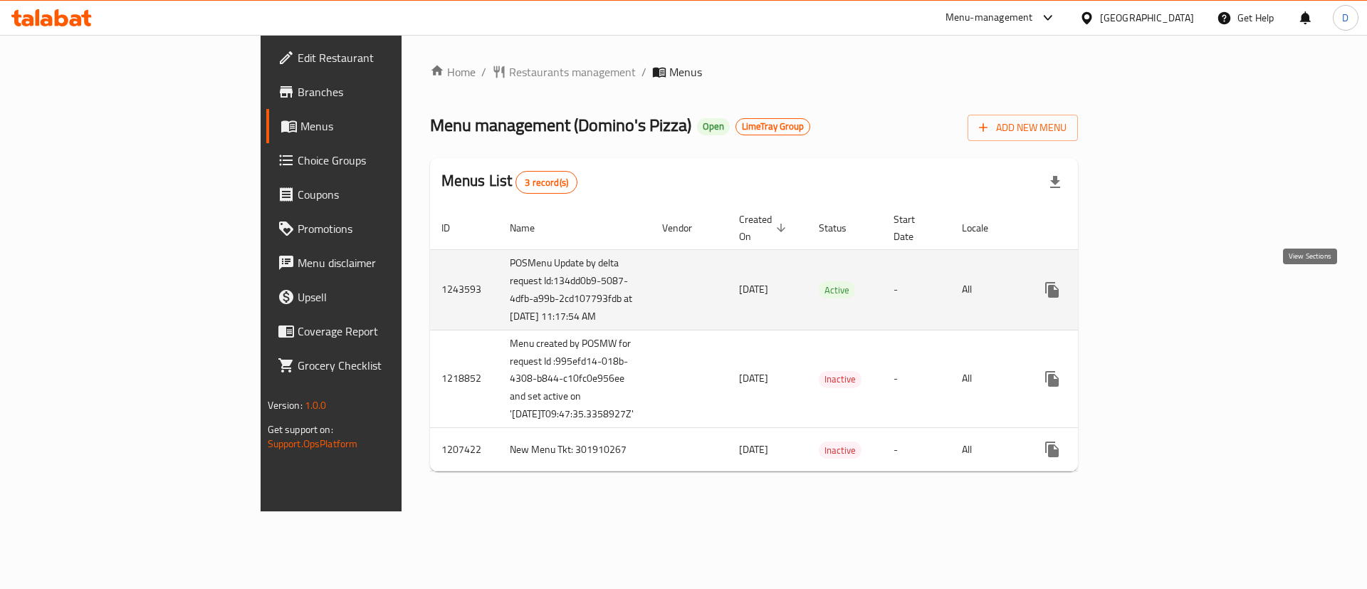
click at [1172, 284] on link "enhanced table" at bounding box center [1155, 290] width 34 height 34
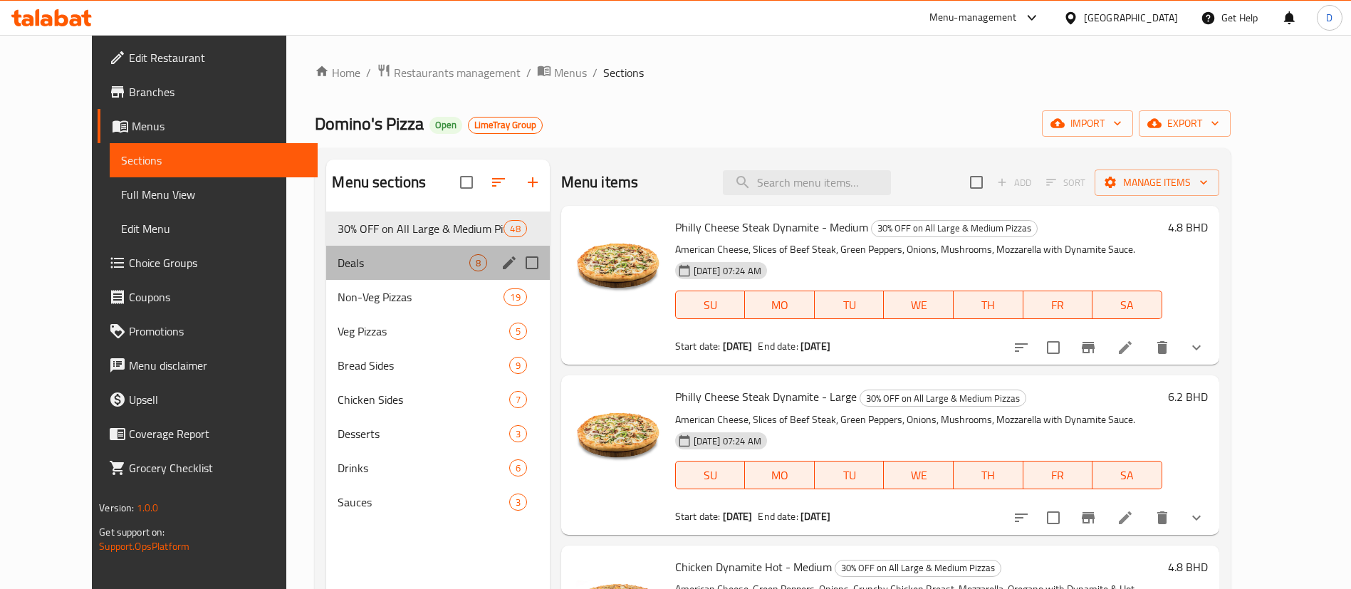
click at [343, 278] on div "Deals 8" at bounding box center [437, 263] width 223 height 34
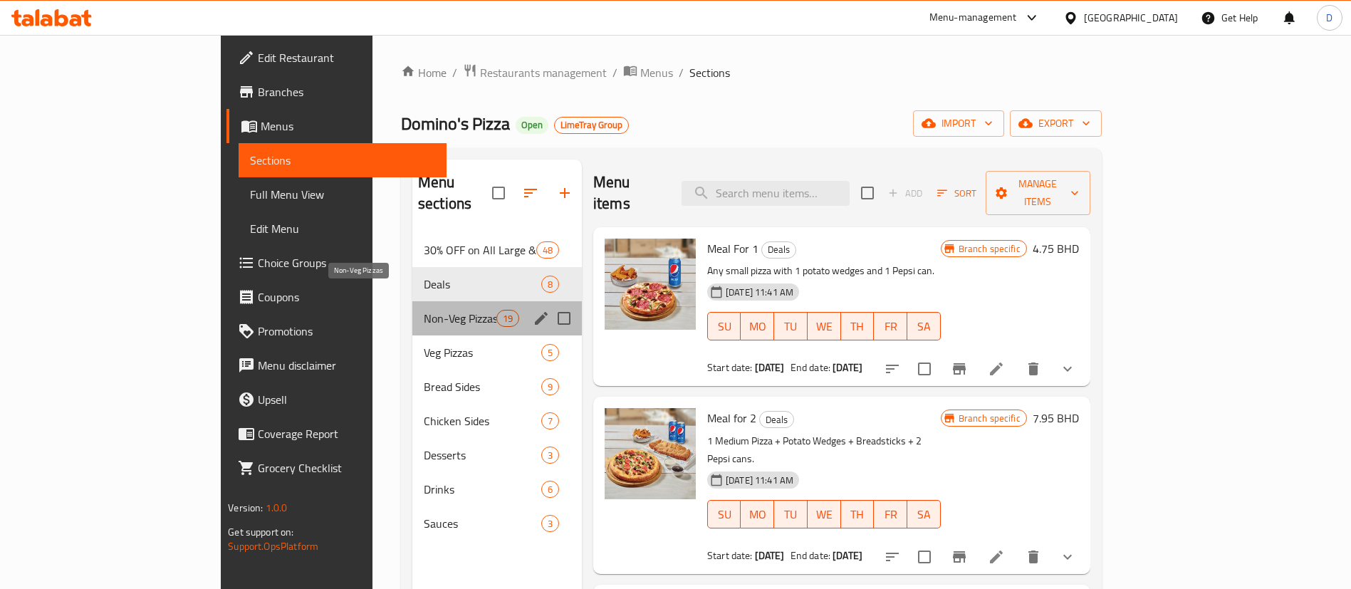
click at [424, 310] on span "Non-Veg Pizzas" at bounding box center [460, 318] width 73 height 17
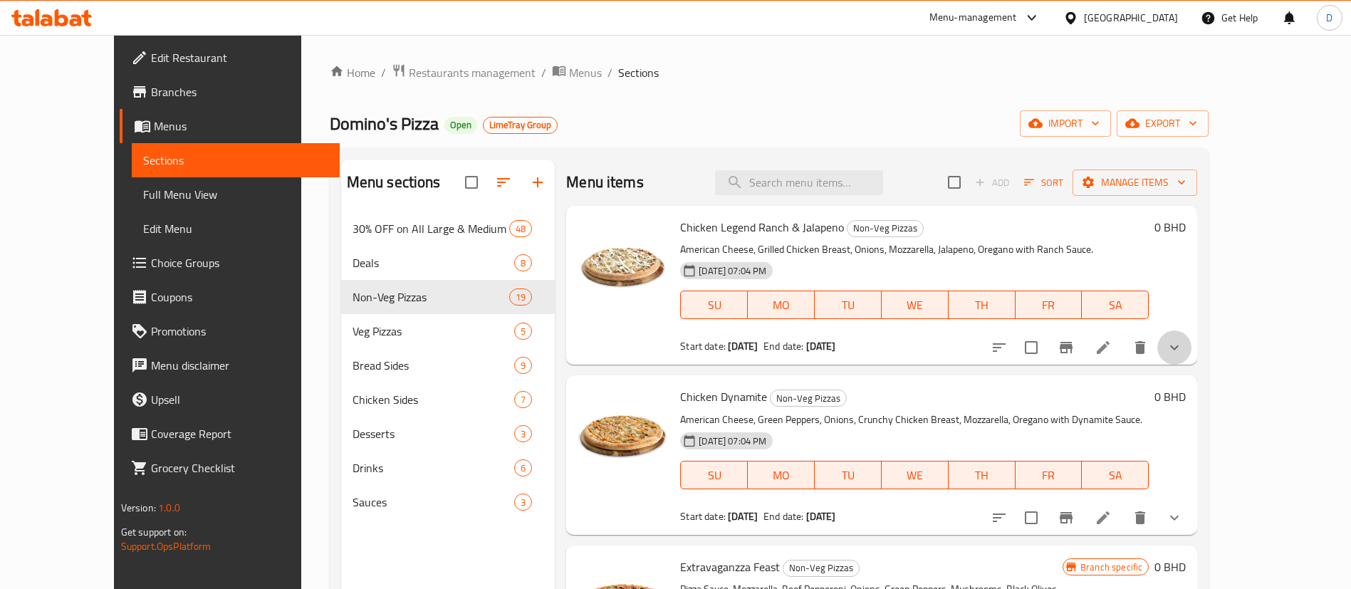
click at [1183, 340] on icon "show more" at bounding box center [1174, 347] width 17 height 17
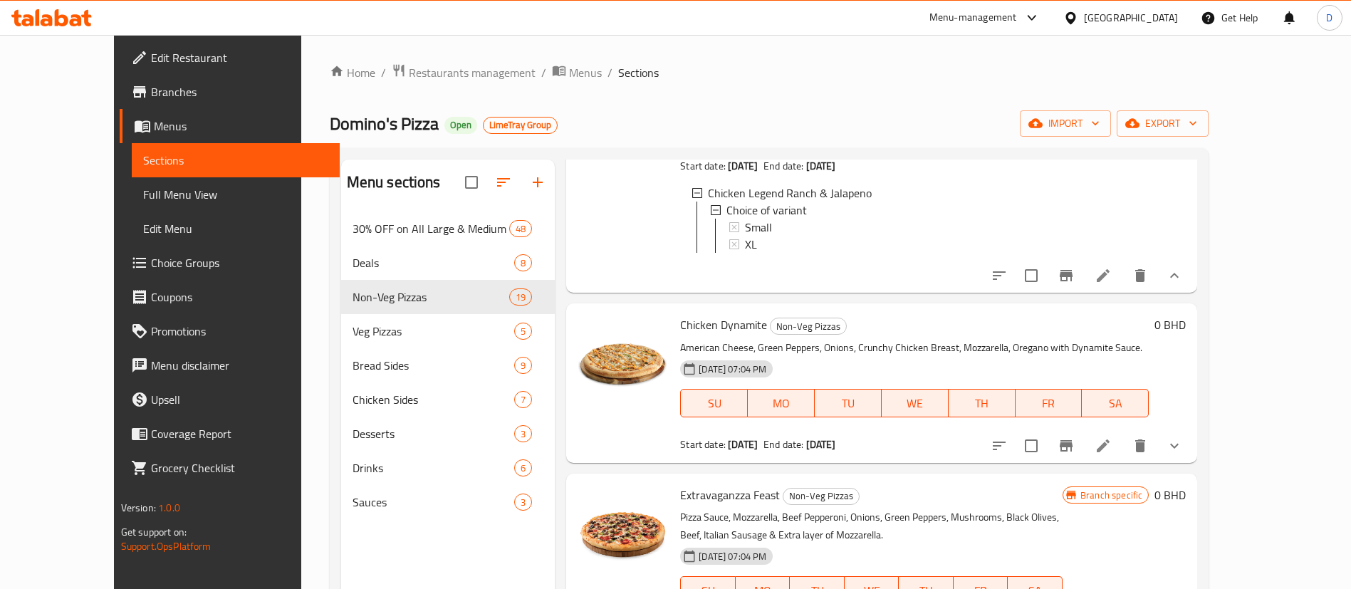
scroll to position [214, 0]
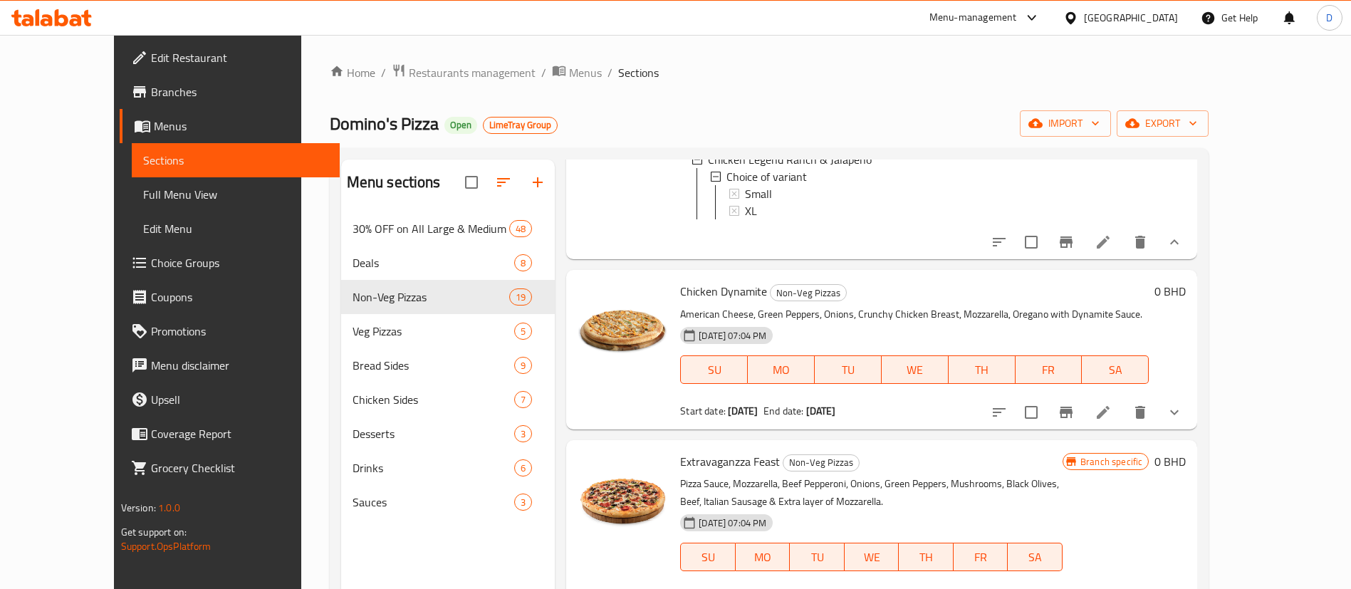
click at [1192, 429] on button "show more" at bounding box center [1174, 412] width 34 height 34
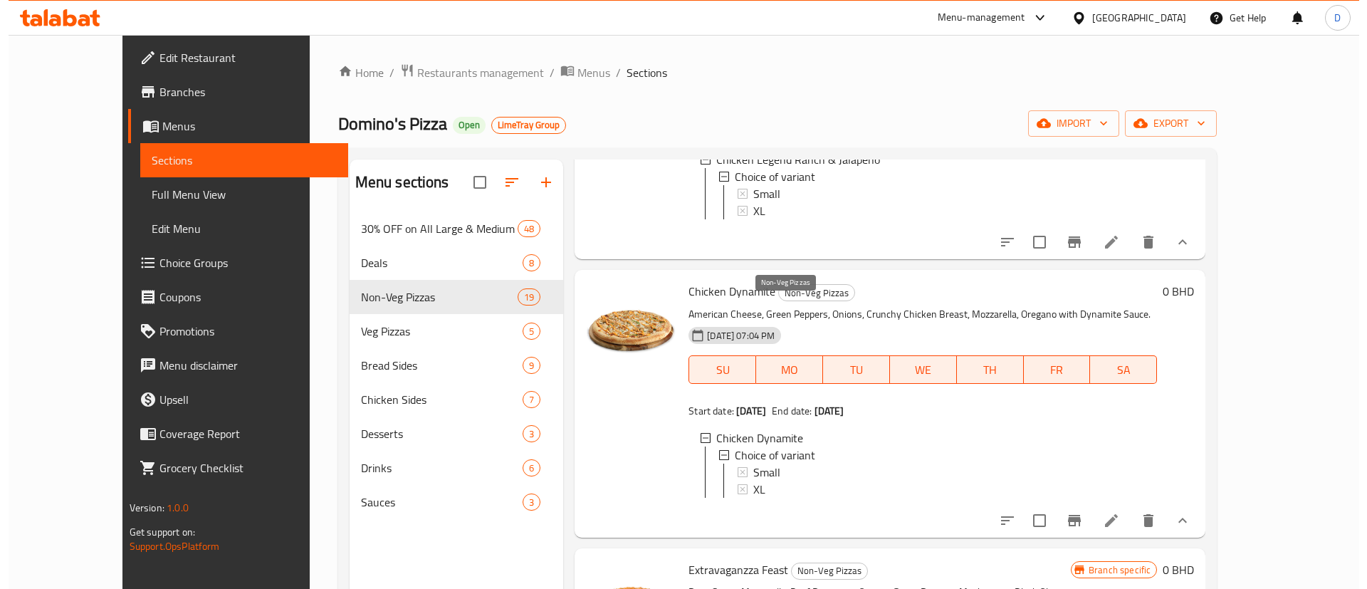
scroll to position [107, 0]
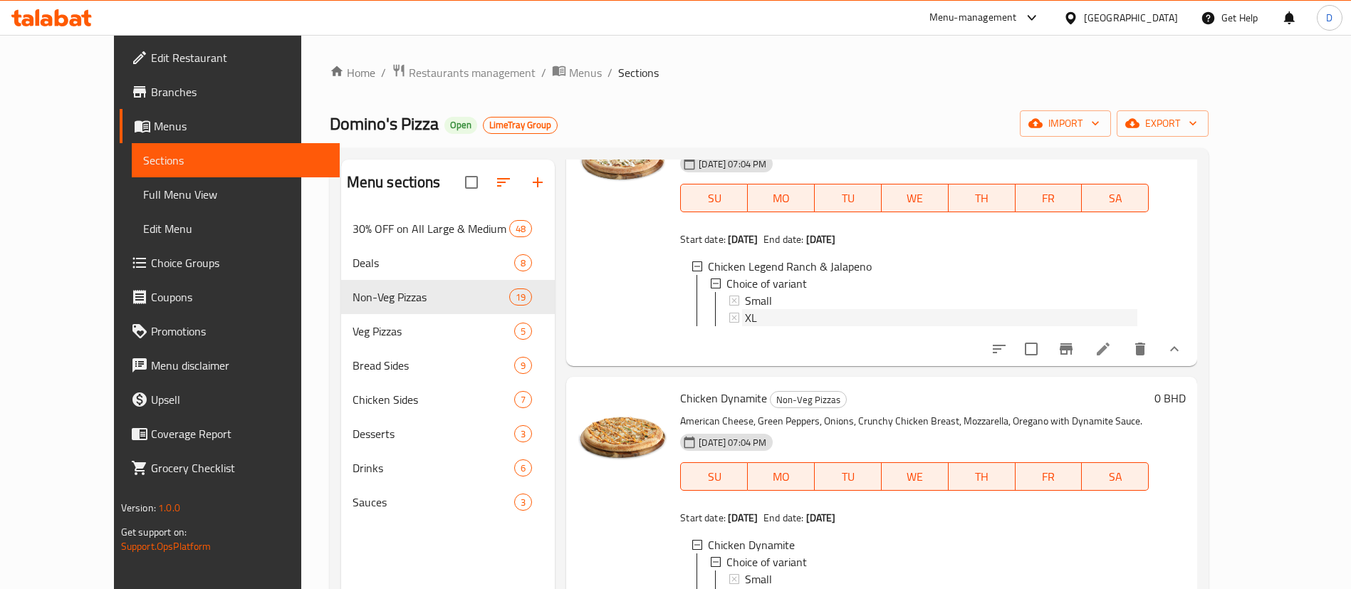
click at [745, 309] on span "XL" at bounding box center [751, 317] width 12 height 17
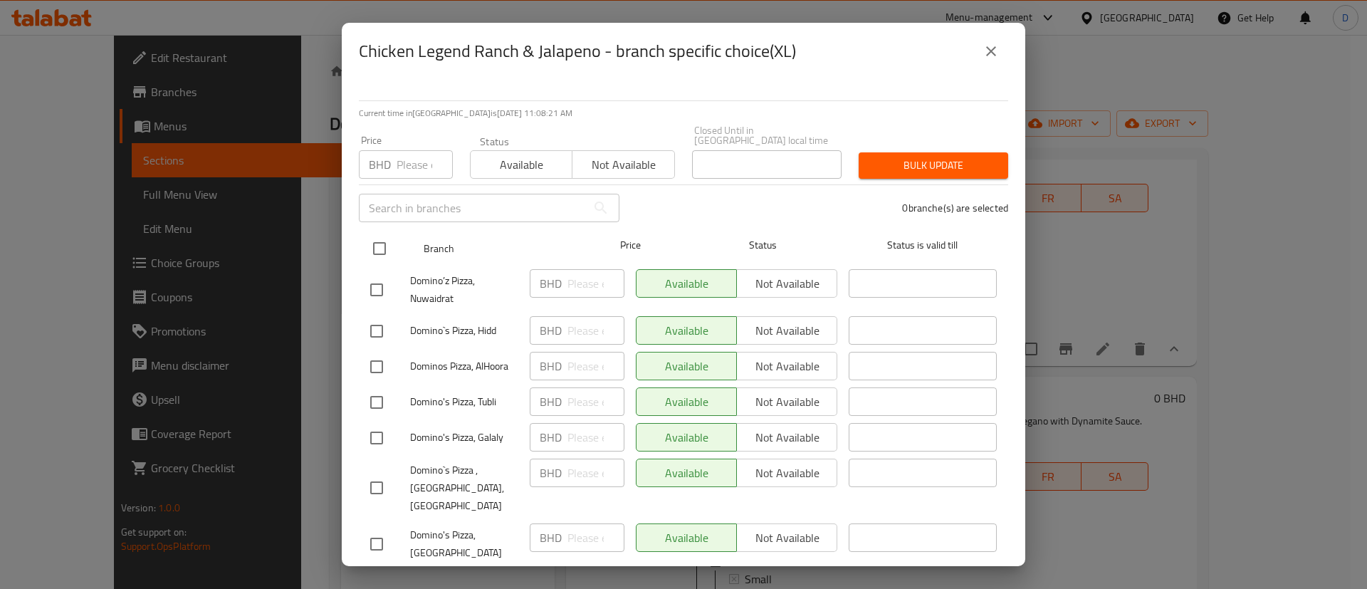
scroll to position [0, 0]
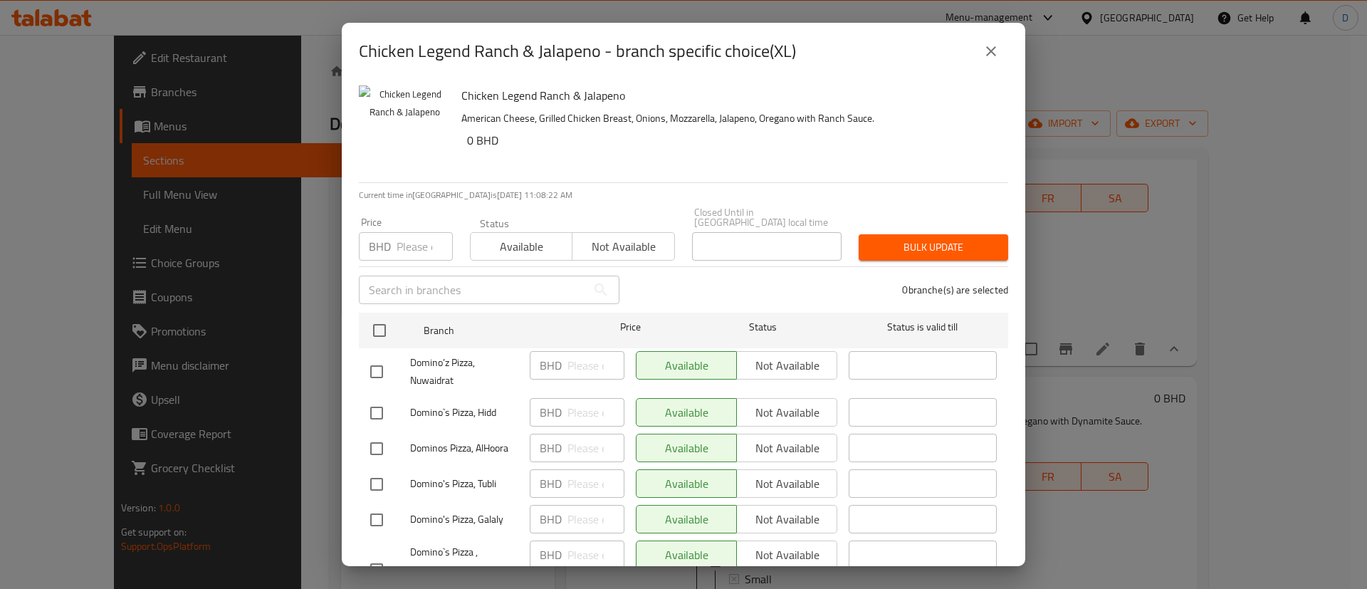
click at [986, 43] on icon "close" at bounding box center [991, 51] width 17 height 17
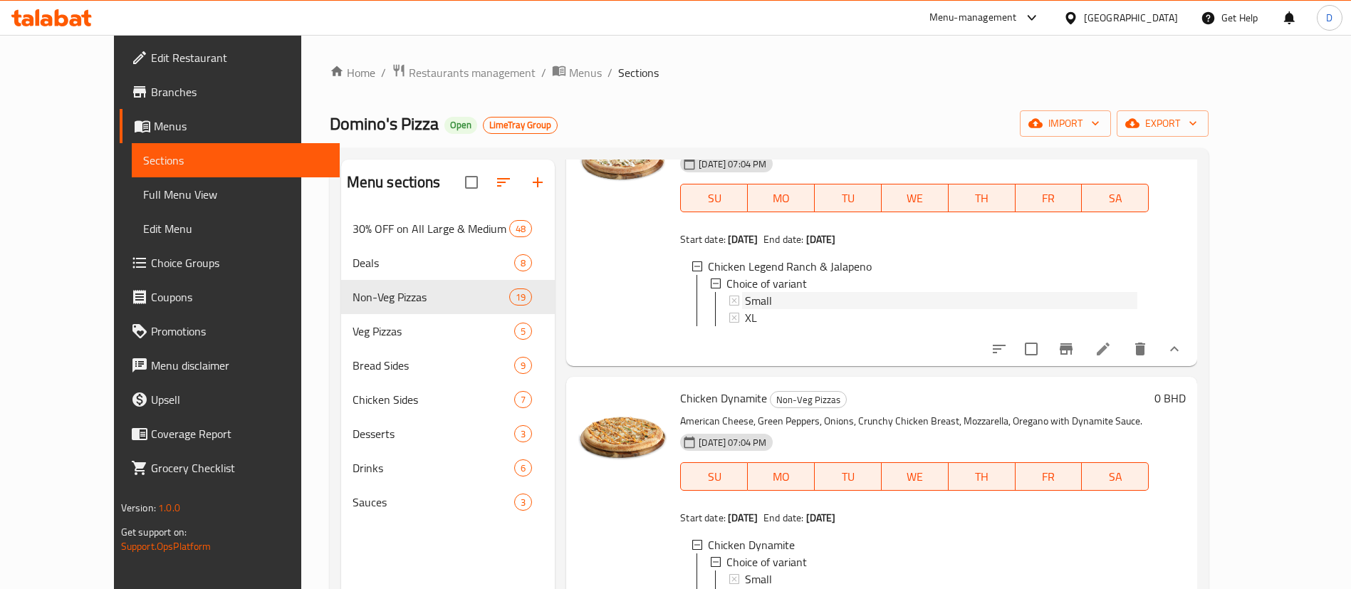
click at [745, 294] on span "Small" at bounding box center [758, 300] width 27 height 17
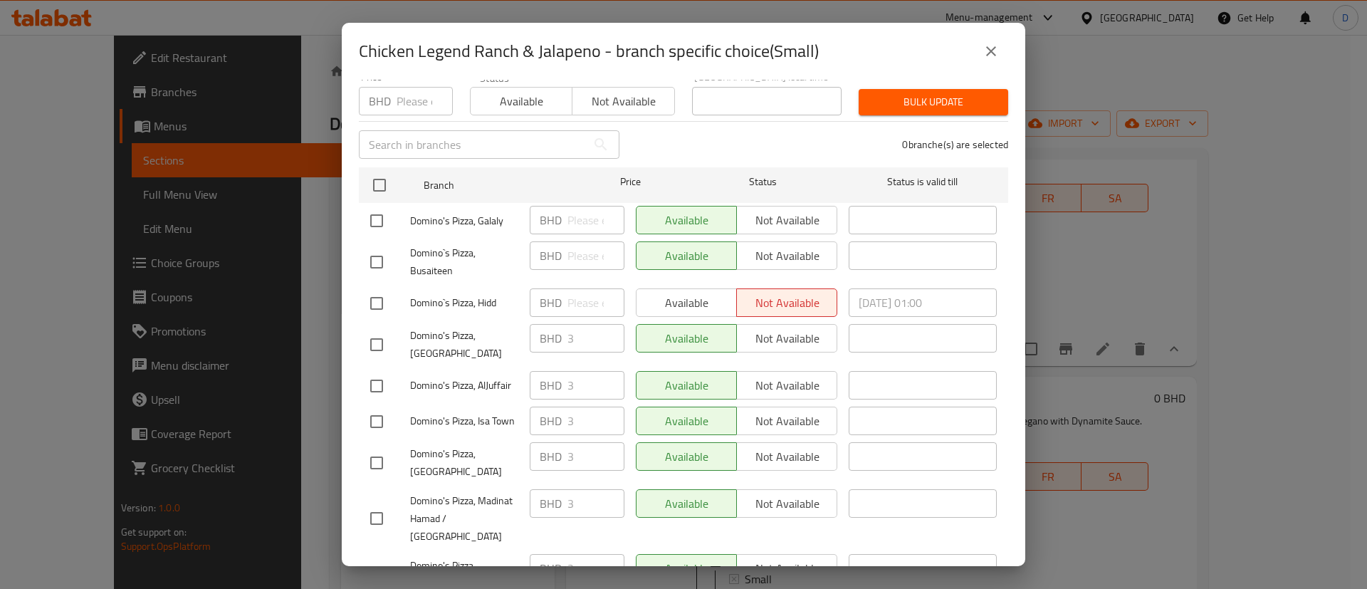
scroll to position [320, 0]
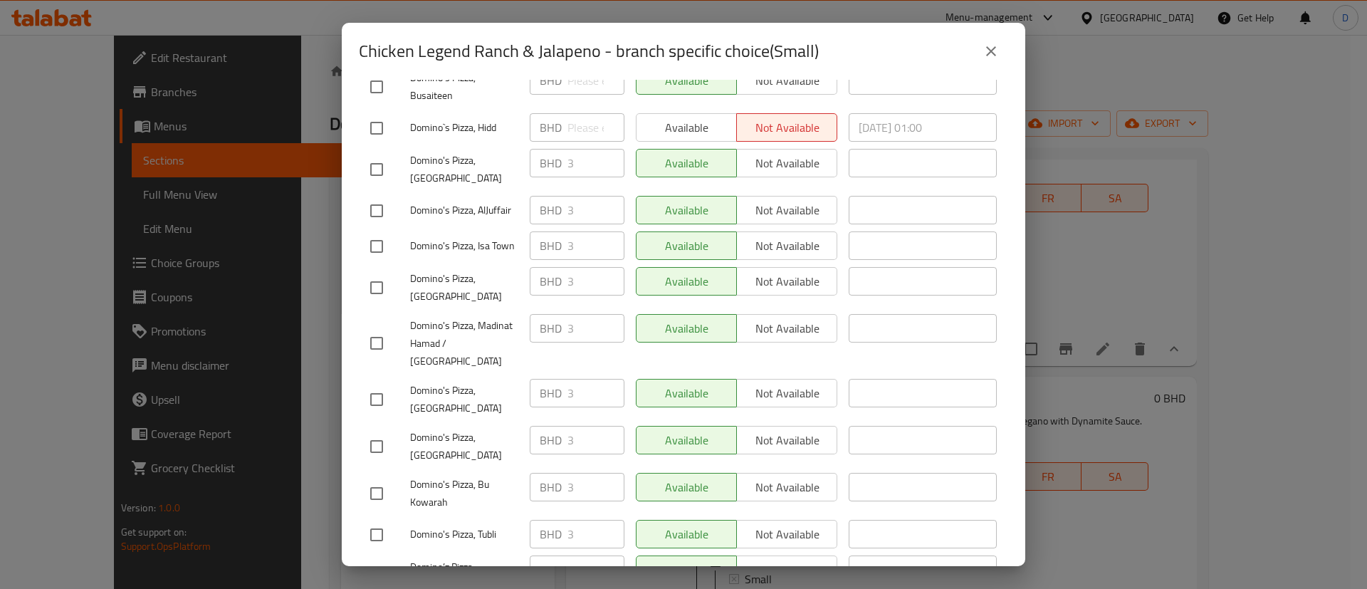
click at [985, 43] on icon "close" at bounding box center [991, 51] width 17 height 17
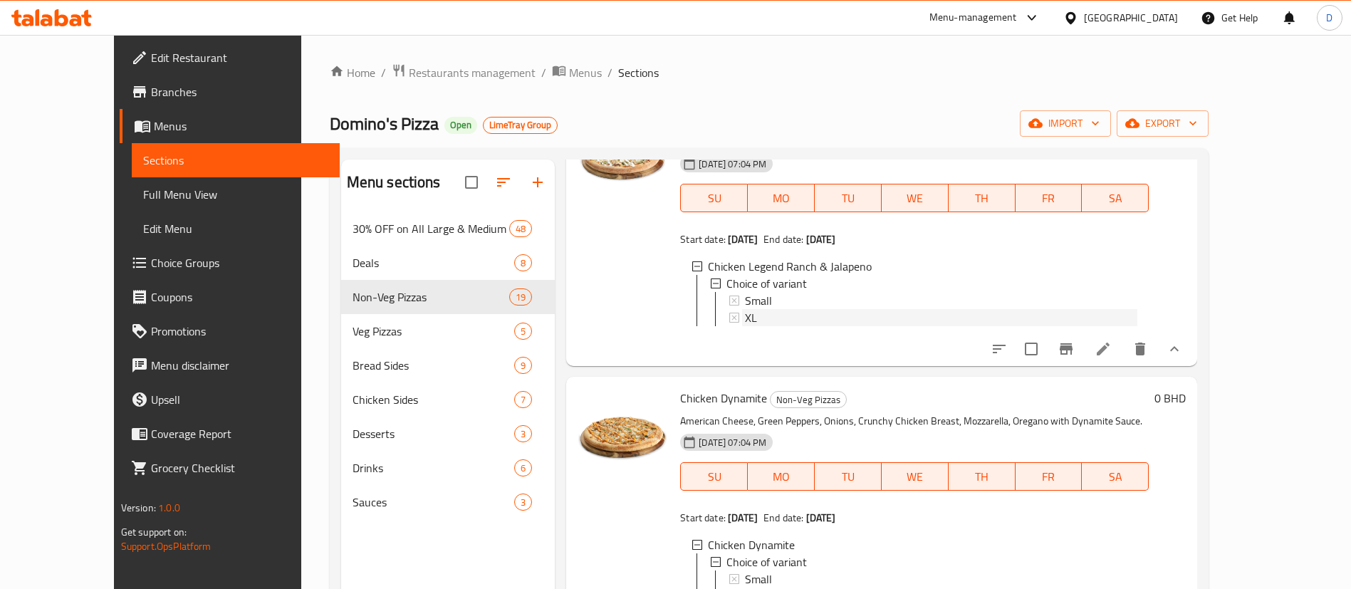
click at [745, 316] on span "XL" at bounding box center [751, 317] width 12 height 17
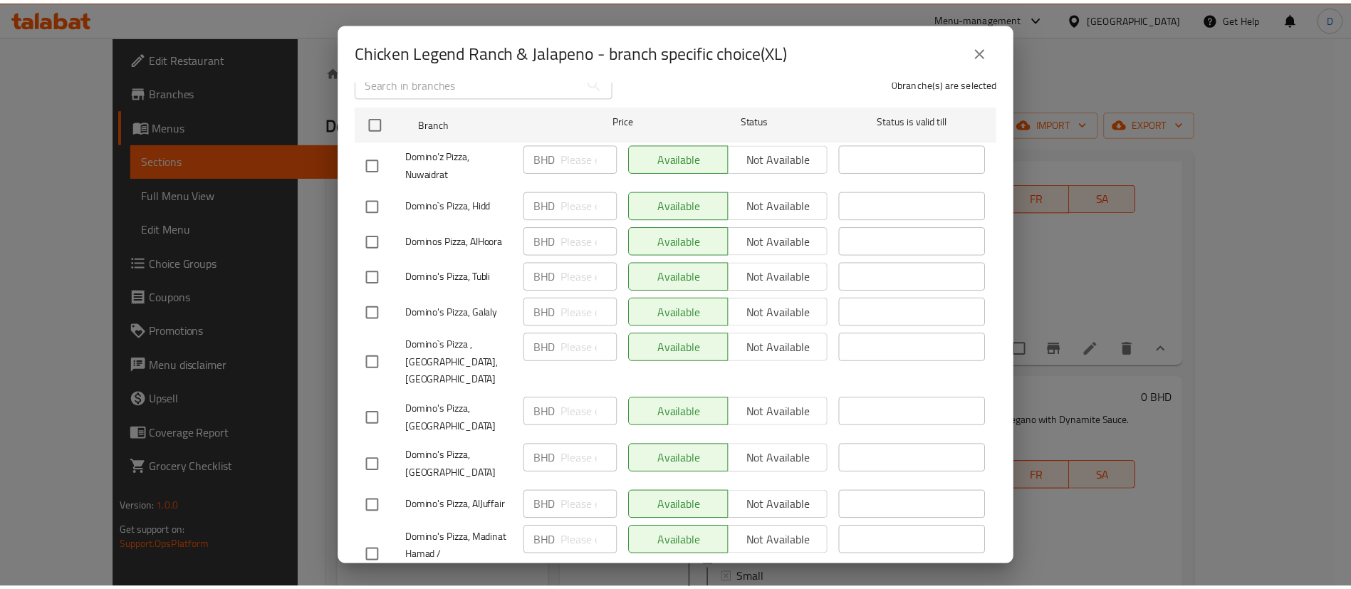
scroll to position [0, 0]
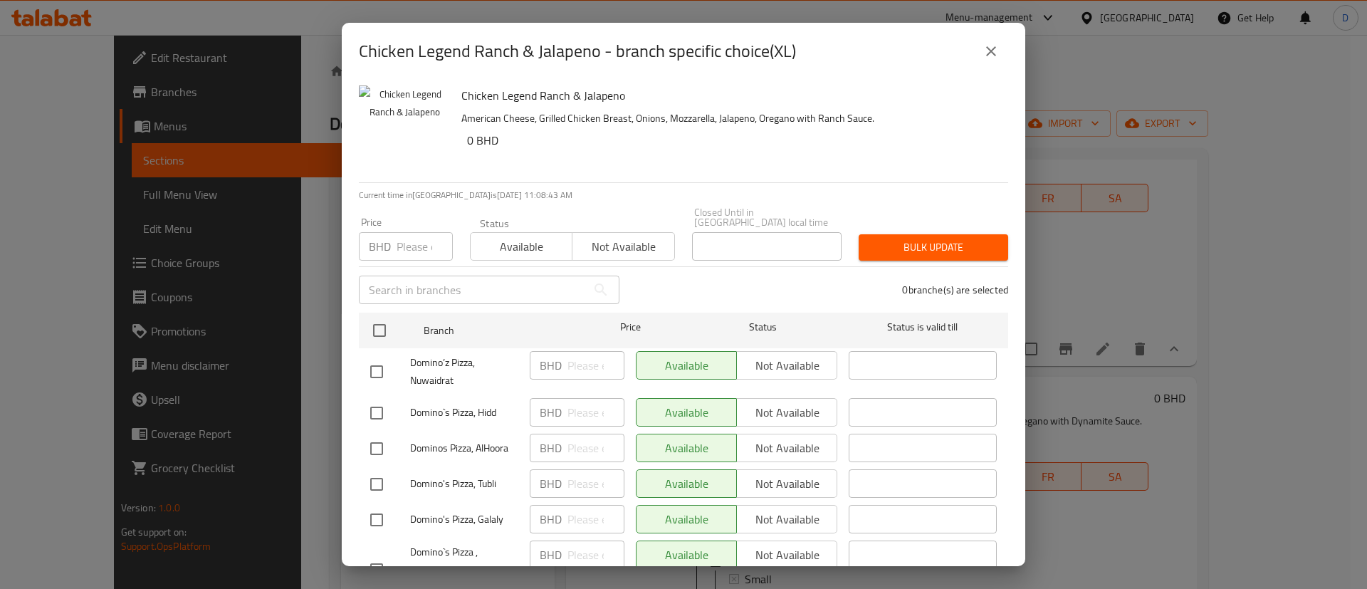
drag, startPoint x: 1013, startPoint y: 36, endPoint x: 1006, endPoint y: 42, distance: 8.6
click at [1008, 41] on div "Chicken Legend Ranch & Jalapeno - branch specific choice(XL)" at bounding box center [684, 51] width 684 height 57
click at [996, 49] on icon "close" at bounding box center [991, 51] width 17 height 17
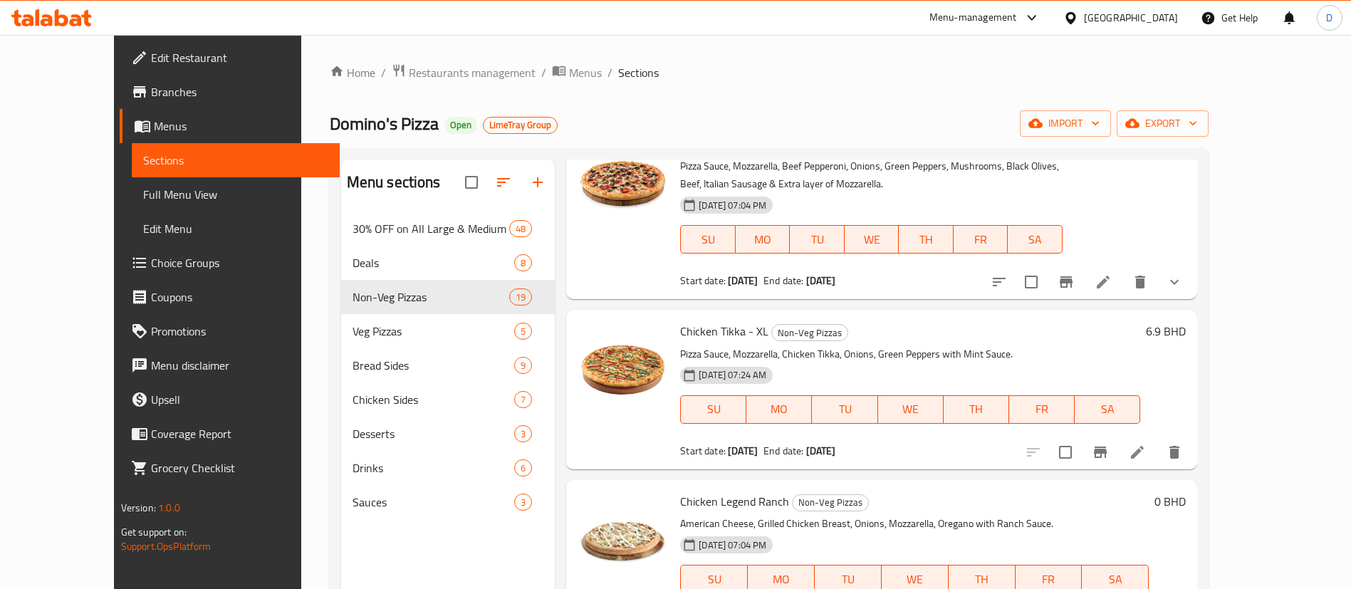
scroll to position [641, 0]
click at [1183, 289] on icon "show more" at bounding box center [1174, 280] width 17 height 17
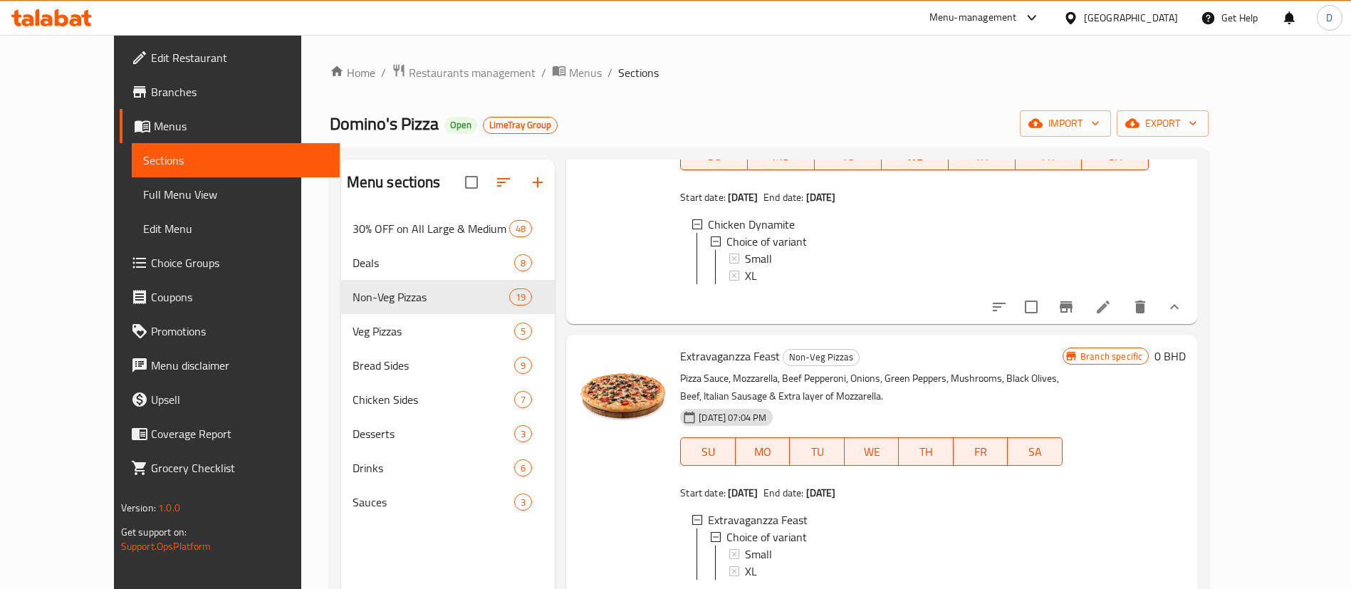
scroll to position [0, 0]
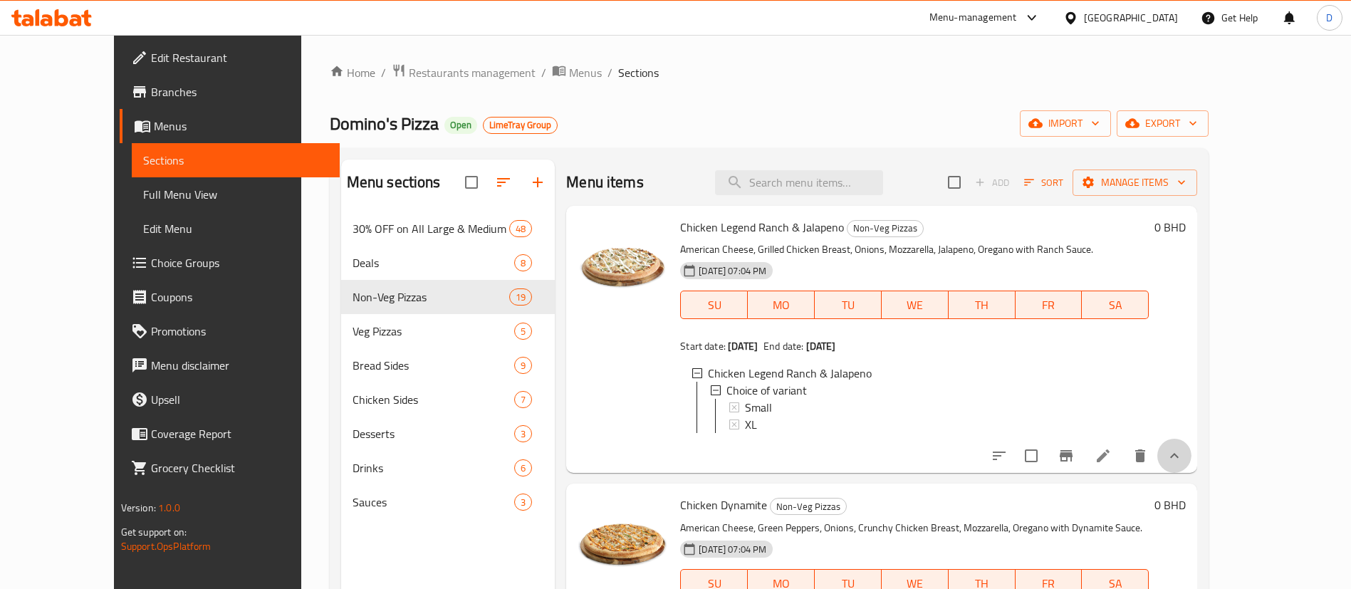
click at [1183, 464] on icon "show more" at bounding box center [1174, 455] width 17 height 17
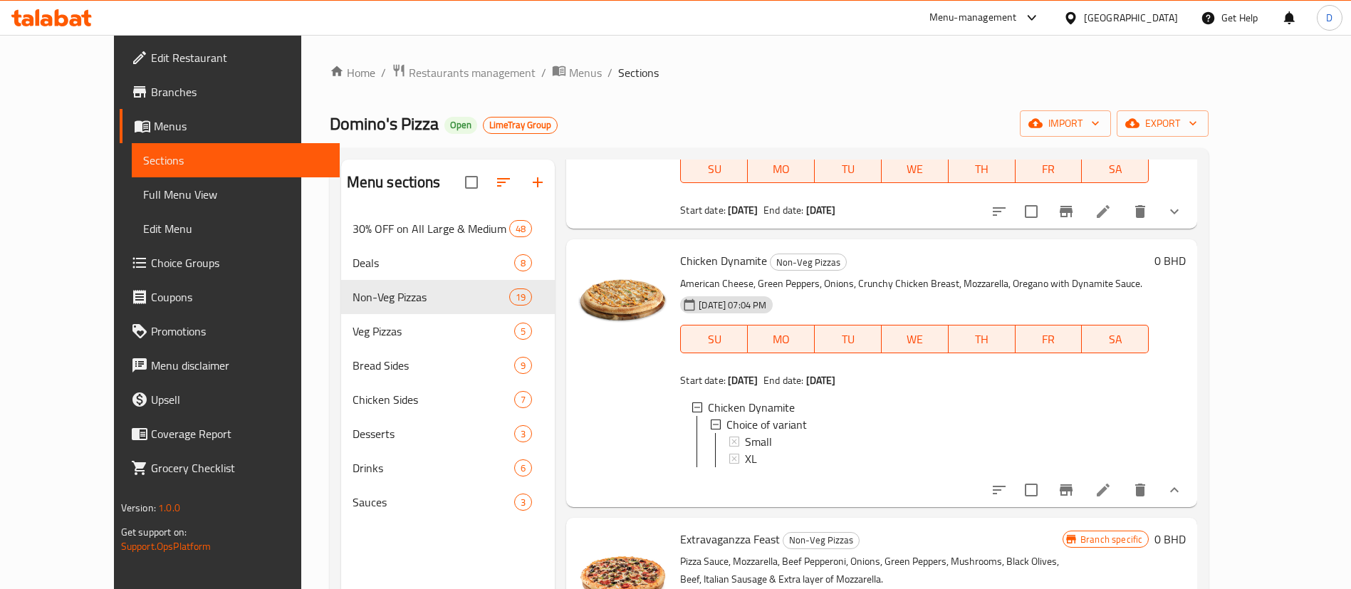
scroll to position [214, 0]
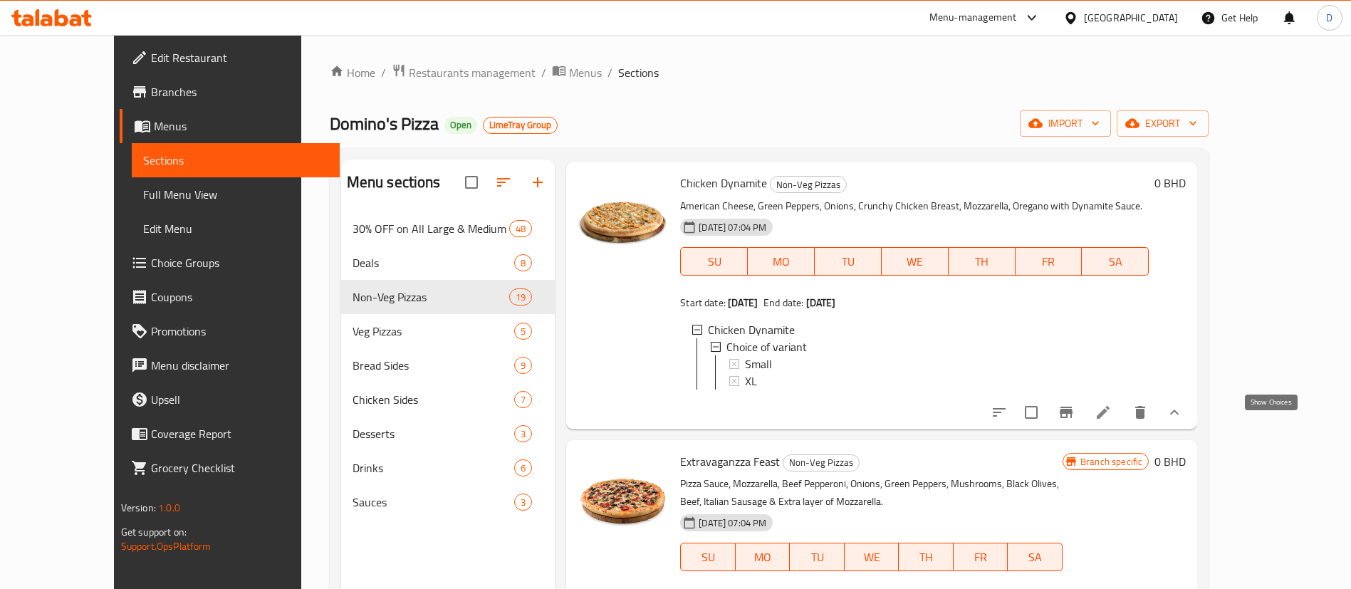
click at [1183, 420] on icon "show more" at bounding box center [1174, 412] width 17 height 17
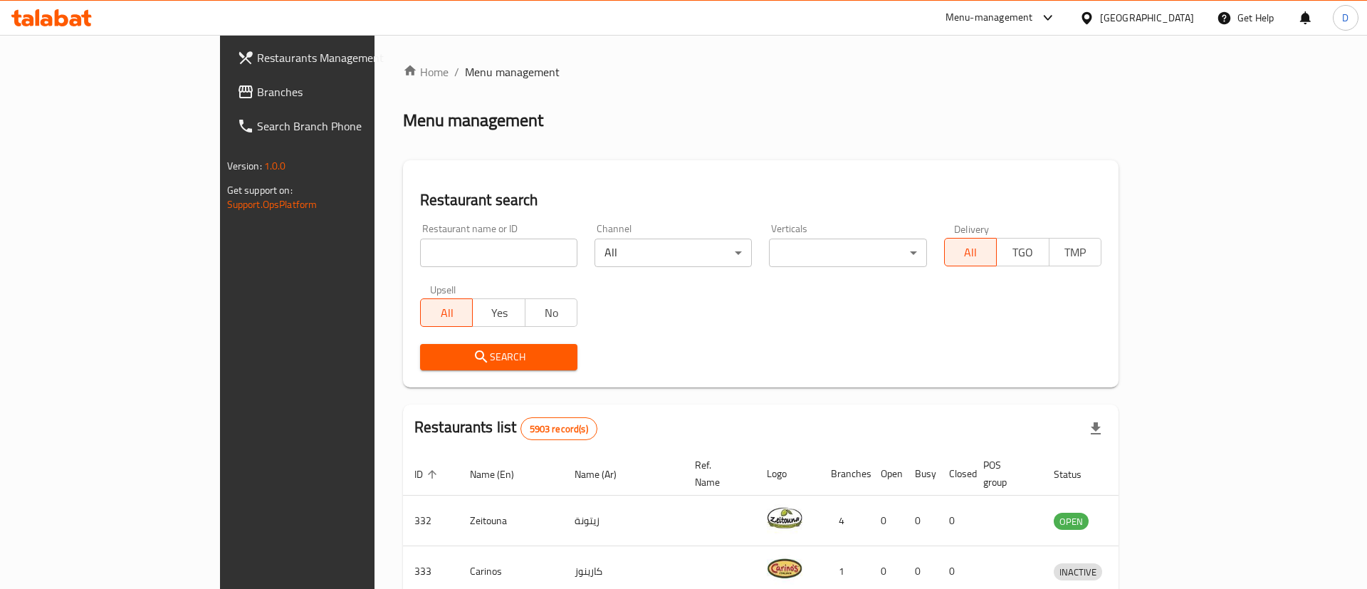
click at [397, 243] on div at bounding box center [683, 294] width 1367 height 589
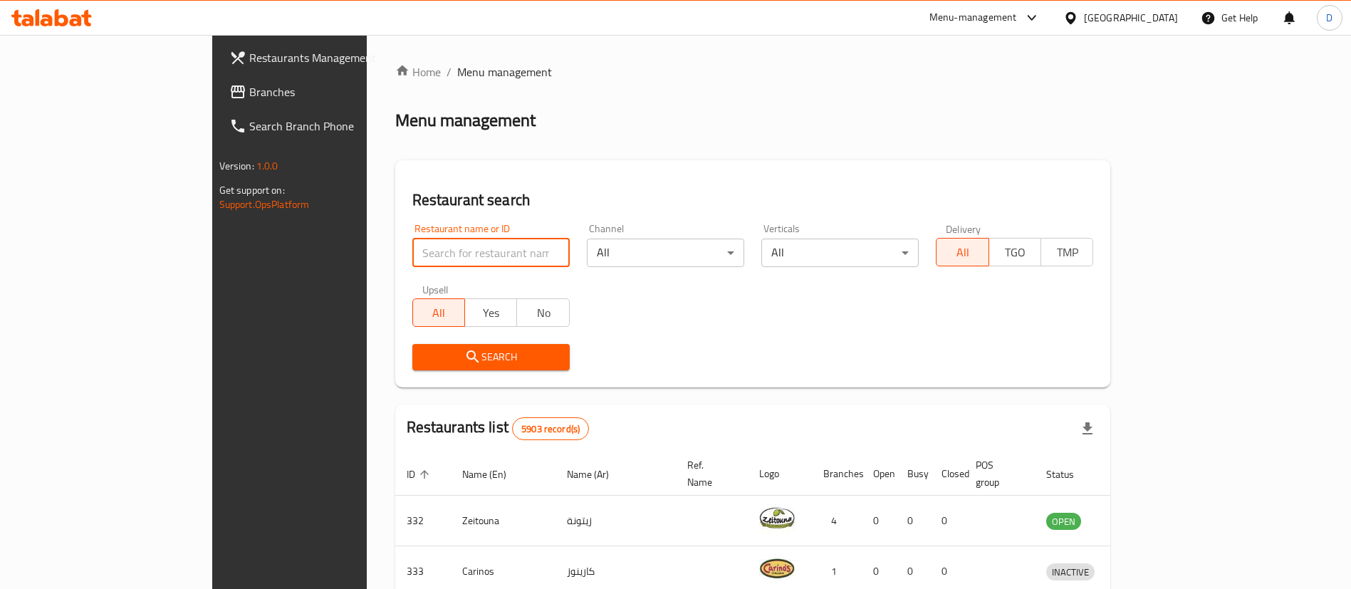
click at [412, 250] on input "search" at bounding box center [490, 253] width 157 height 28
type input "z.a.m"
click button "Search" at bounding box center [490, 357] width 157 height 26
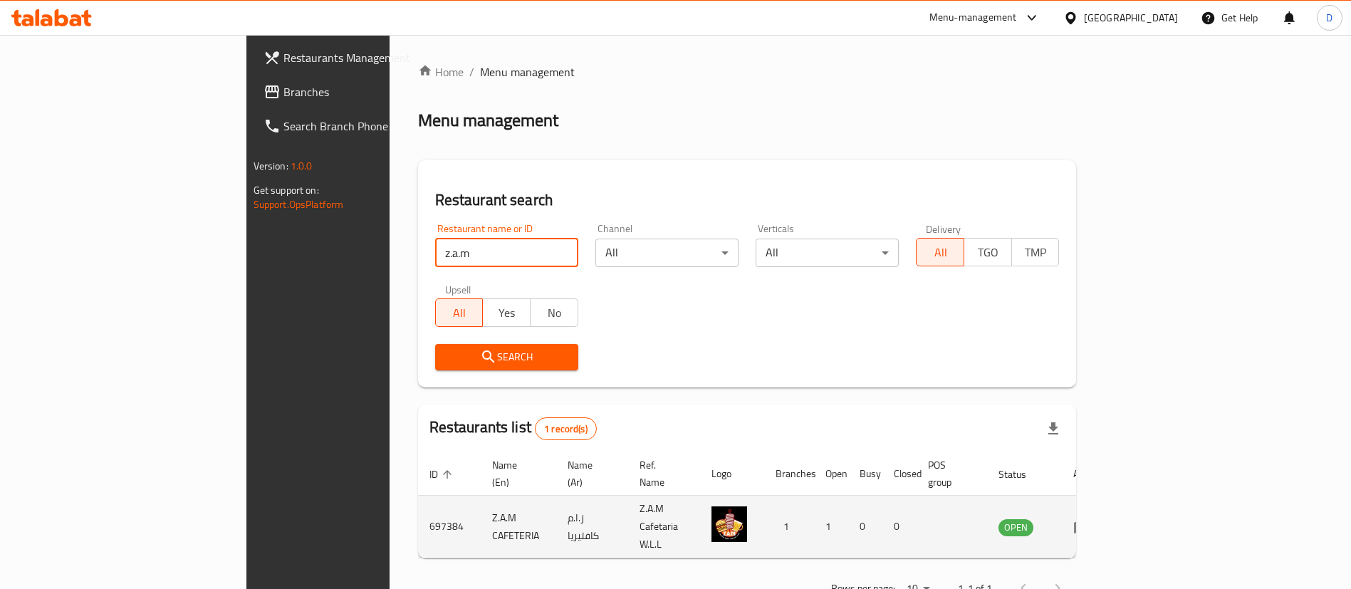
click at [1111, 519] on td "enhanced table" at bounding box center [1086, 527] width 49 height 63
click at [1090, 518] on icon "enhanced table" at bounding box center [1081, 526] width 17 height 17
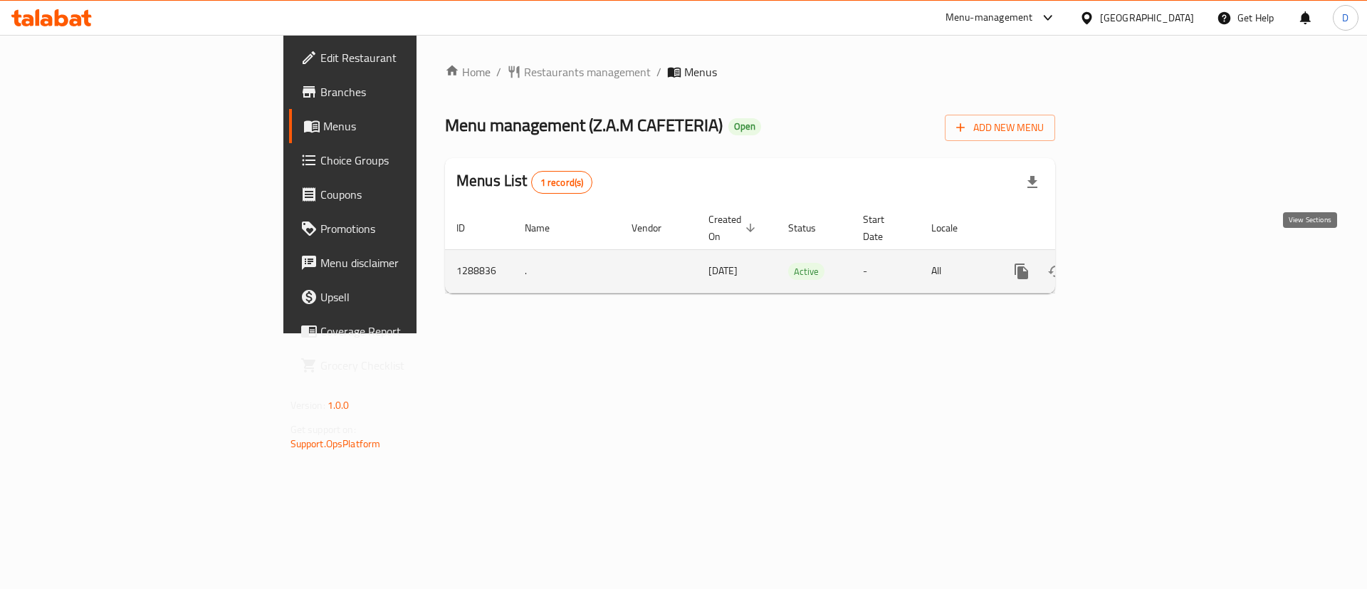
click at [1133, 263] on icon "enhanced table" at bounding box center [1124, 271] width 17 height 17
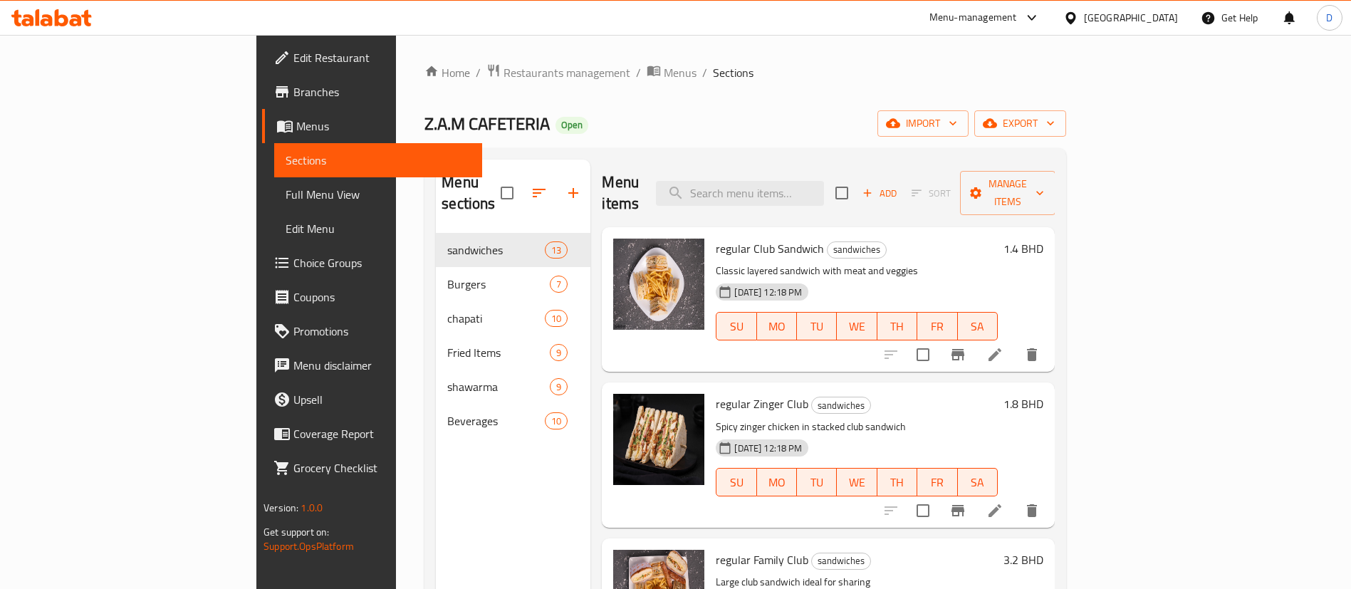
click at [1066, 77] on ol "Home / Restaurants management / Menus / Sections" at bounding box center [745, 72] width 642 height 19
click at [1055, 123] on span "export" at bounding box center [1020, 124] width 69 height 18
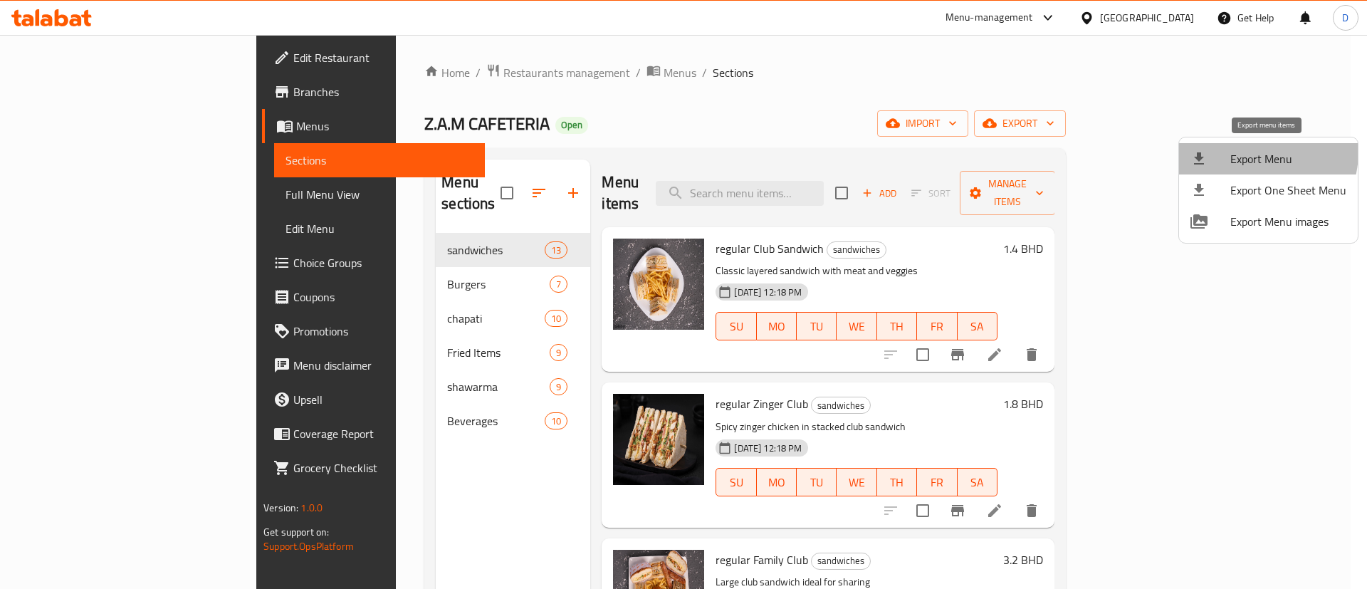
click at [1252, 152] on span "Export Menu" at bounding box center [1289, 158] width 116 height 17
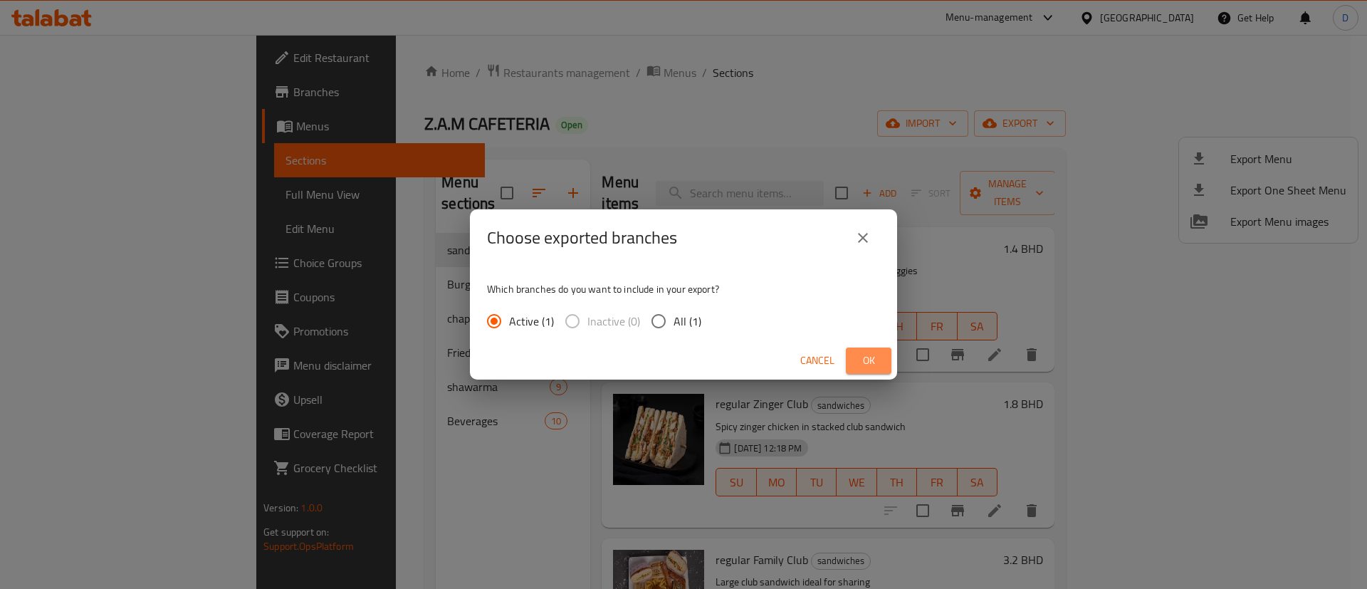
click at [867, 359] on span "Ok" at bounding box center [868, 361] width 23 height 18
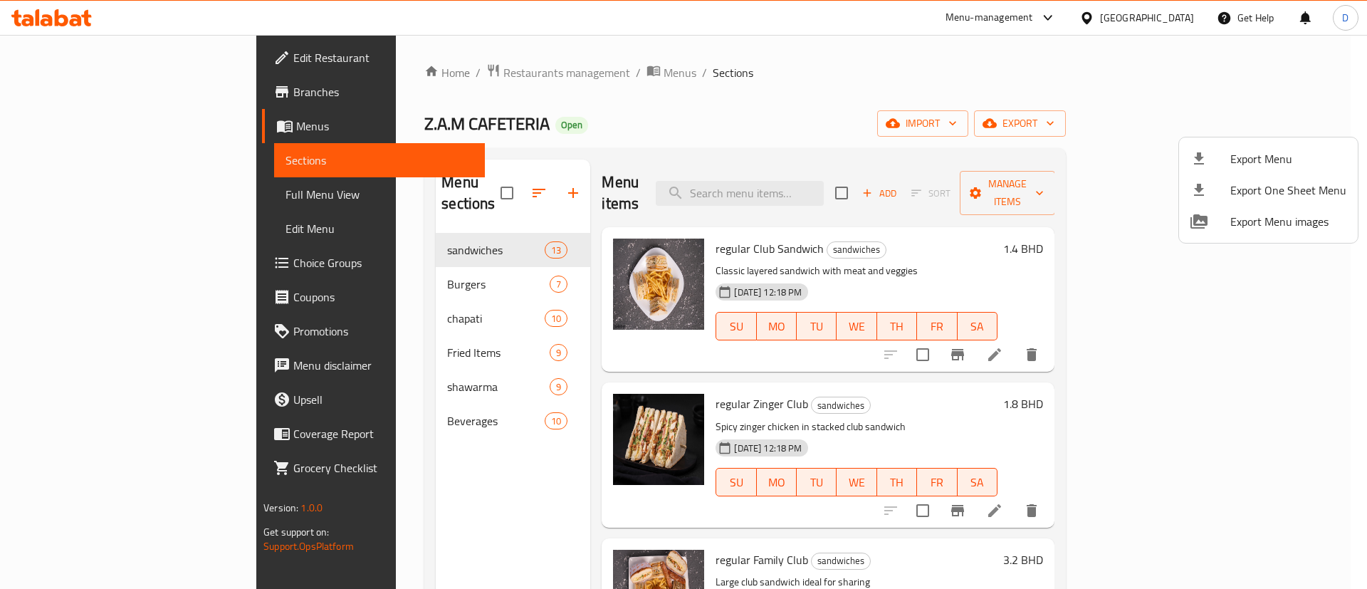
click at [661, 110] on div at bounding box center [683, 294] width 1367 height 589
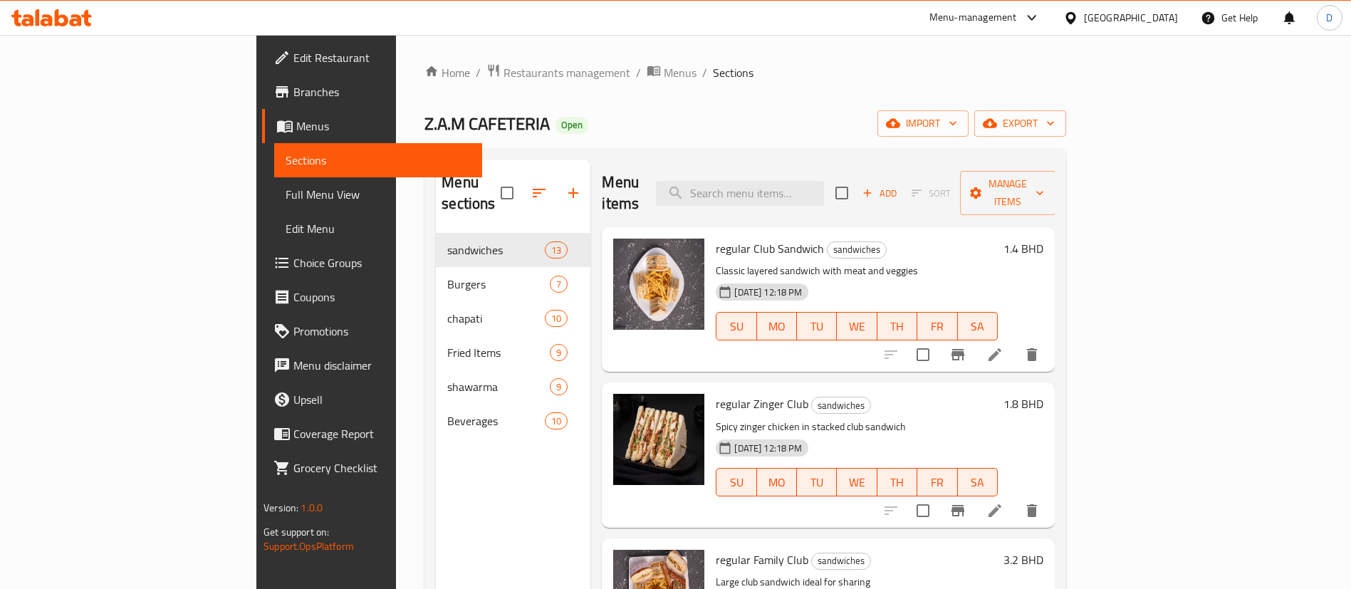
click at [1066, 142] on div "Home / Restaurants management / Menus / Sections Z.A.M CAFETERIA Open import ex…" at bounding box center [745, 411] width 642 height 697
click at [1055, 122] on span "export" at bounding box center [1020, 124] width 69 height 18
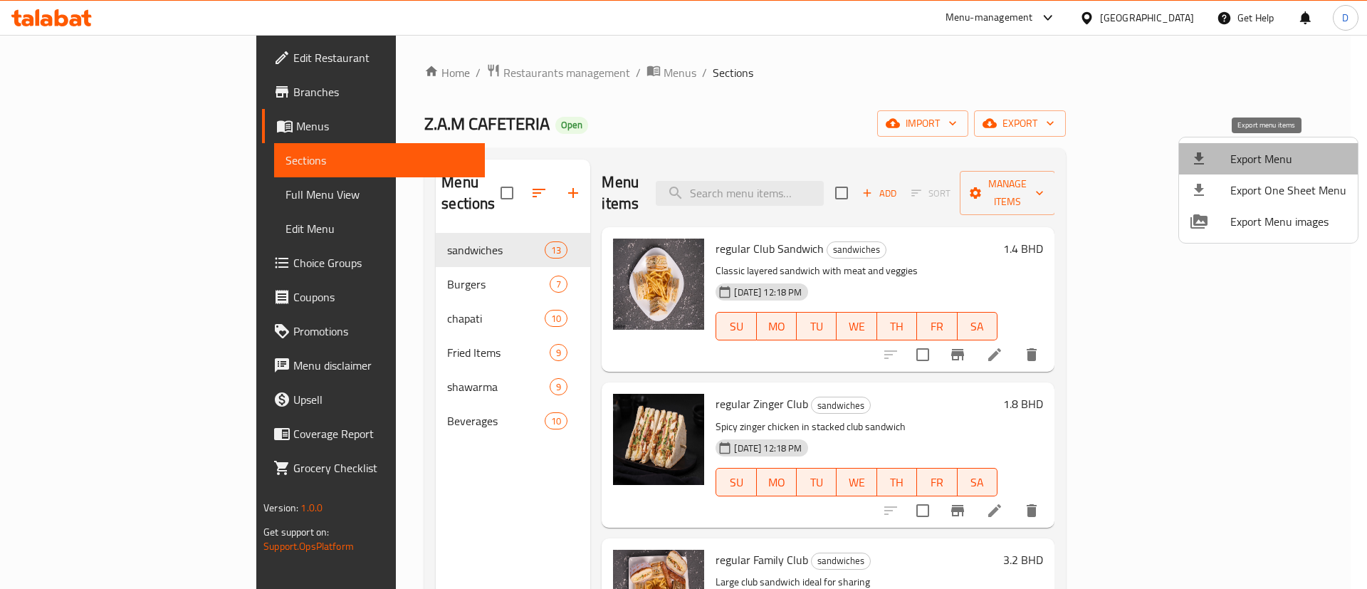
click at [1317, 165] on span "Export Menu" at bounding box center [1289, 158] width 116 height 17
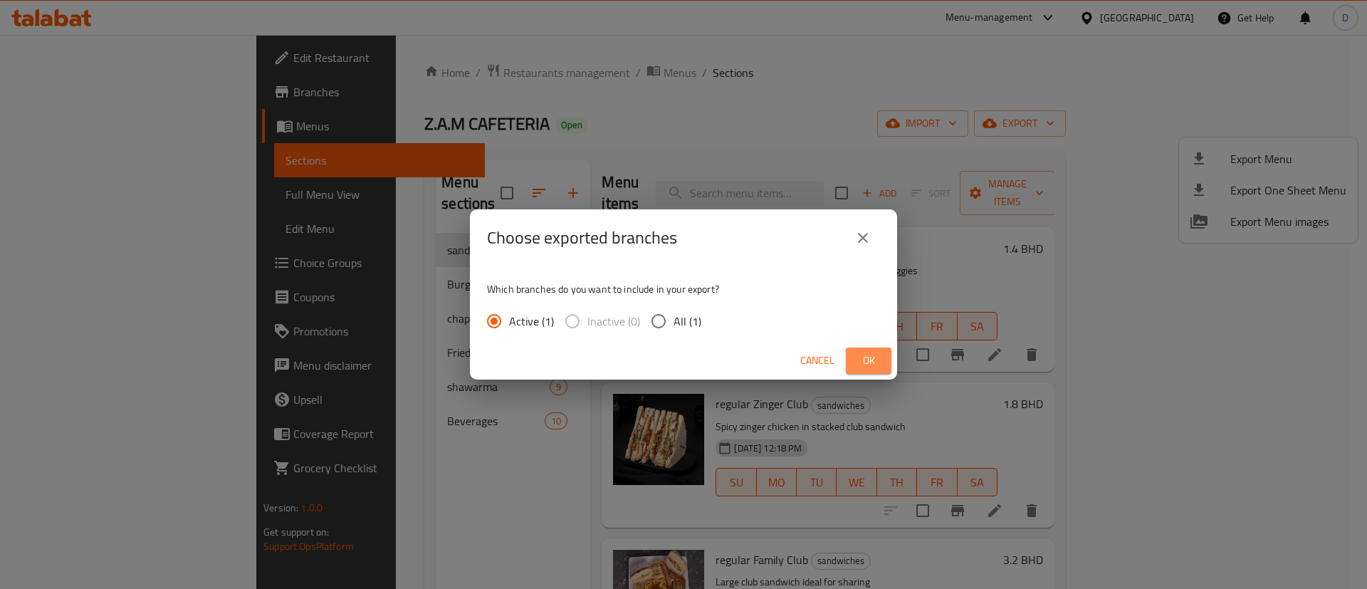
click at [872, 352] on span "Ok" at bounding box center [868, 361] width 23 height 18
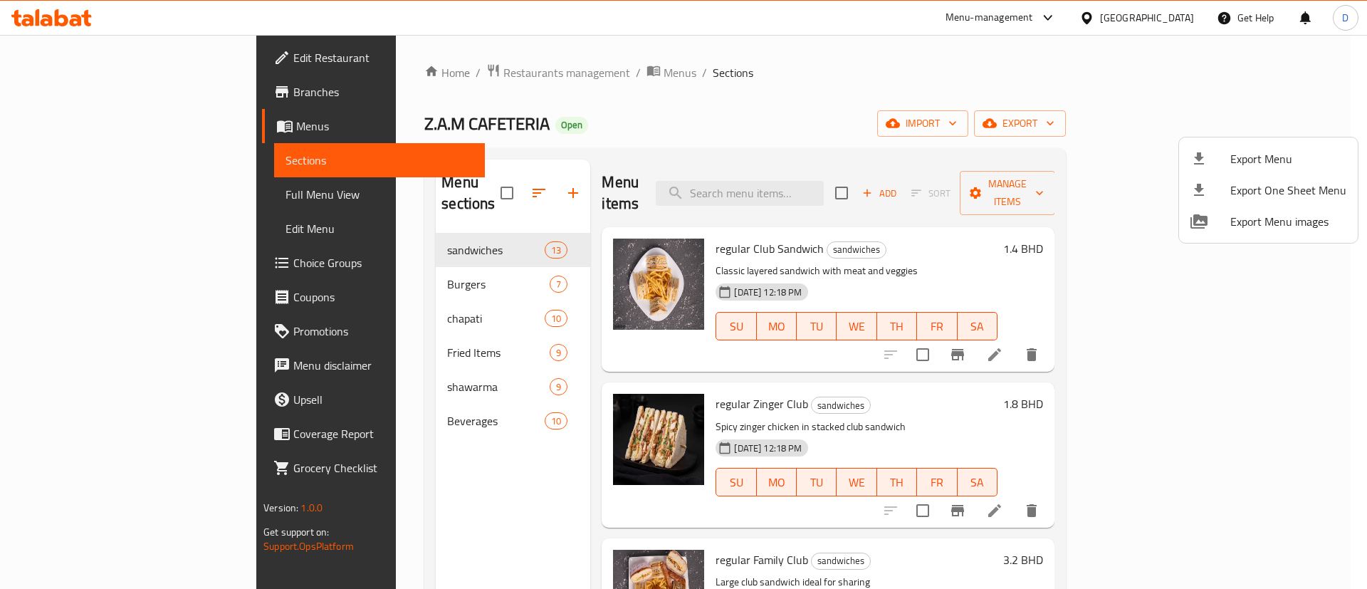
drag, startPoint x: 710, startPoint y: 83, endPoint x: 714, endPoint y: 76, distance: 7.3
click at [712, 78] on div at bounding box center [683, 294] width 1367 height 589
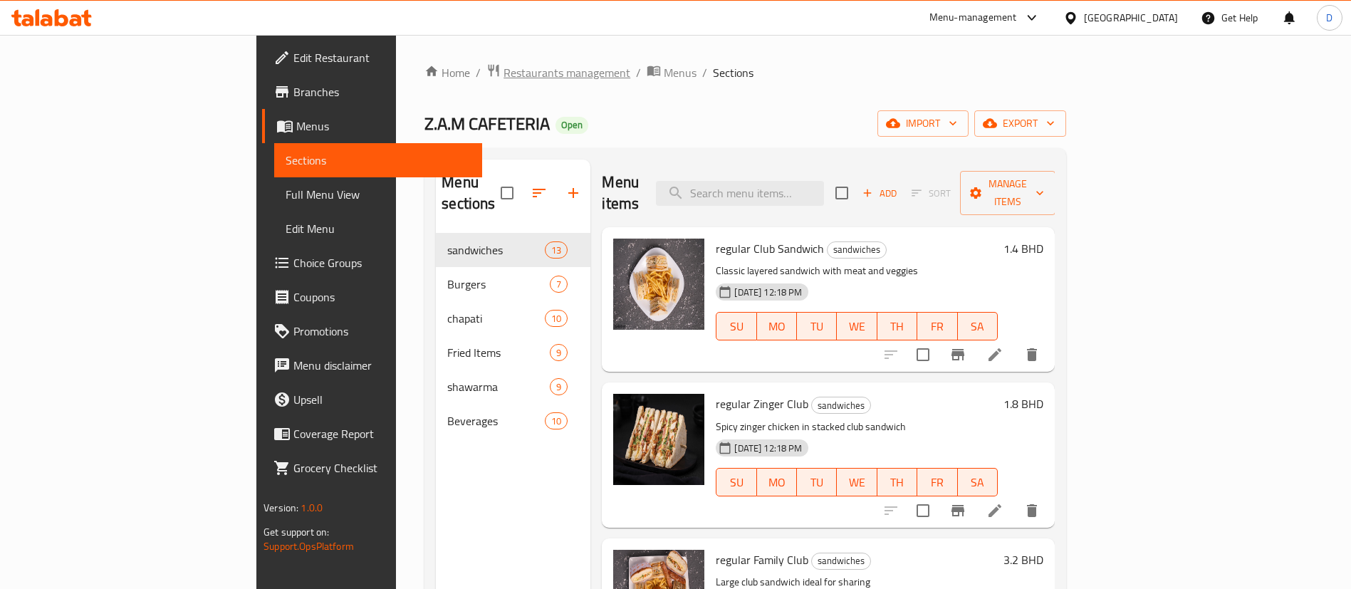
click at [504, 77] on span "Restaurants management" at bounding box center [567, 72] width 127 height 17
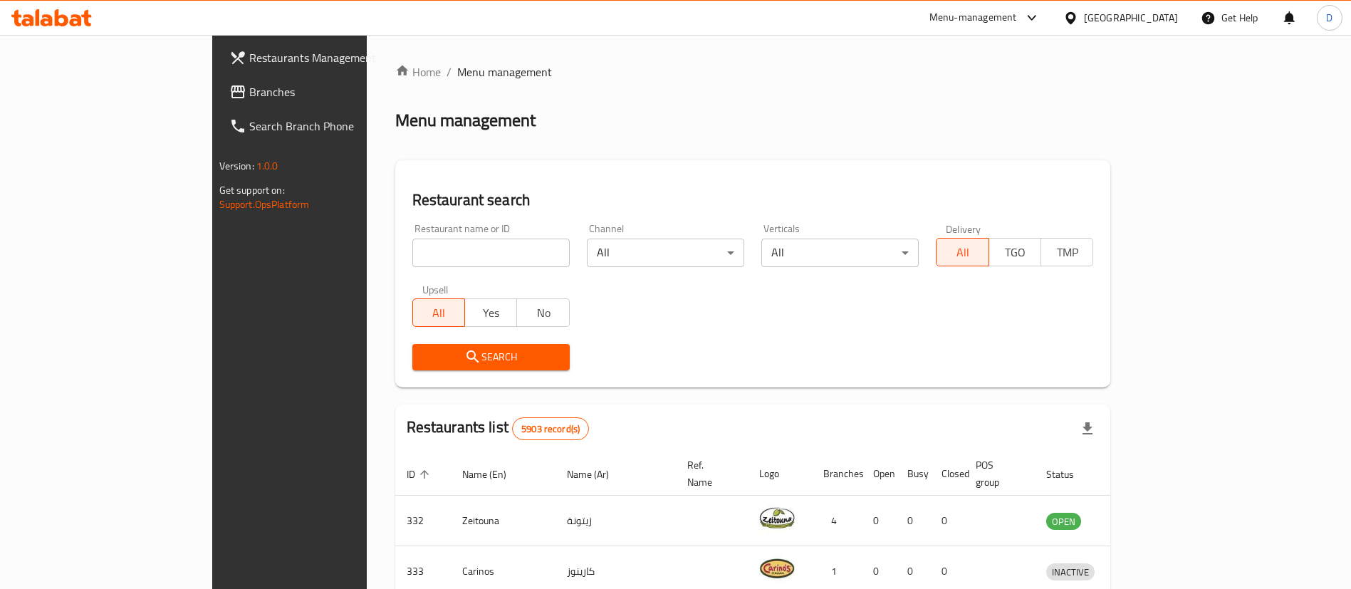
click at [402, 247] on div at bounding box center [675, 294] width 1351 height 589
click at [412, 250] on input "search" at bounding box center [490, 253] width 157 height 28
paste input "The Pizza Company"
type input "The Pizza Company"
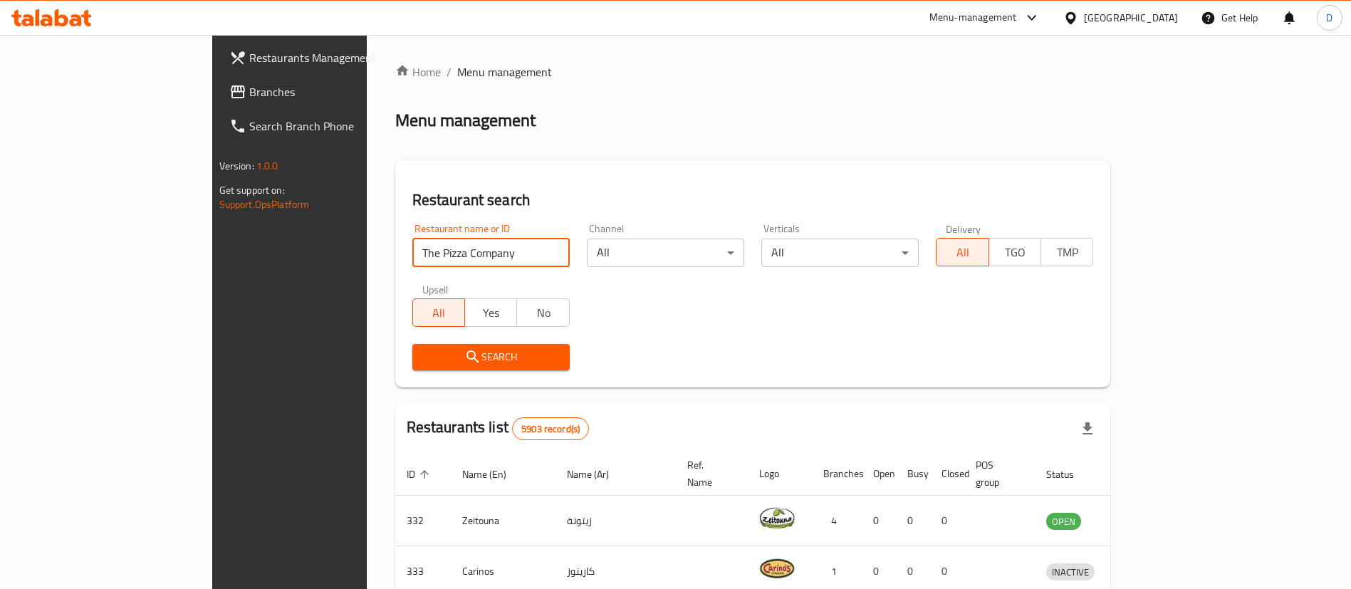
click button "Search" at bounding box center [490, 357] width 157 height 26
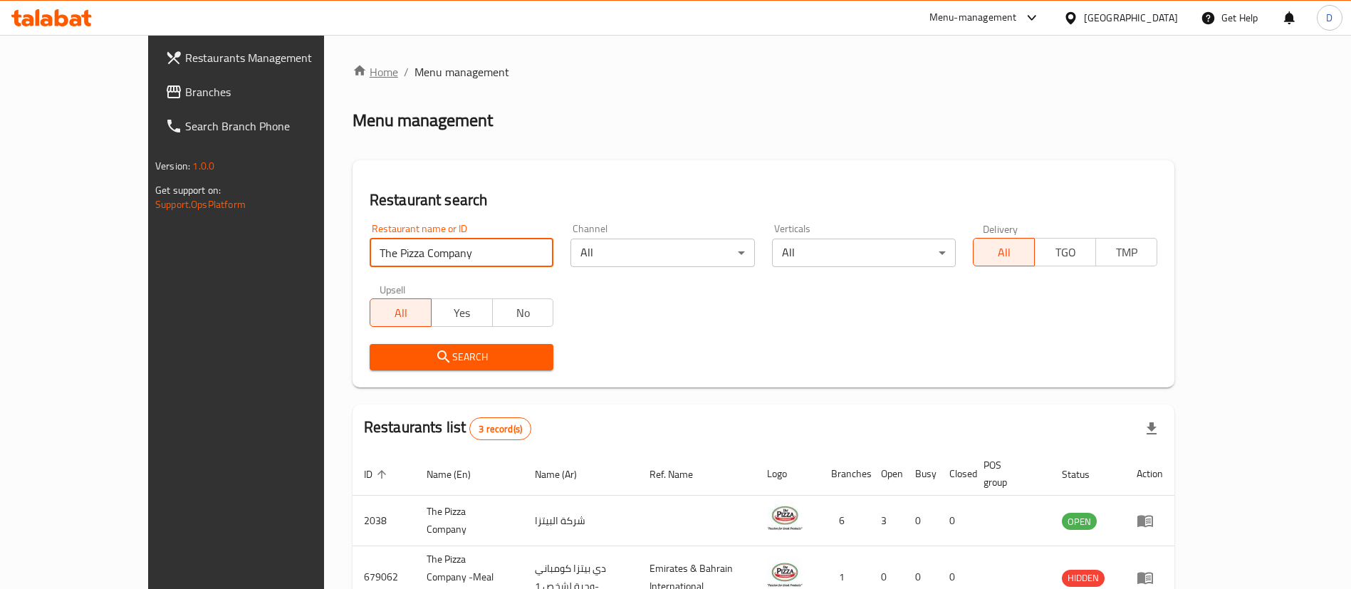
click at [353, 68] on link "Home" at bounding box center [376, 71] width 46 height 17
